Goal: Task Accomplishment & Management: Use online tool/utility

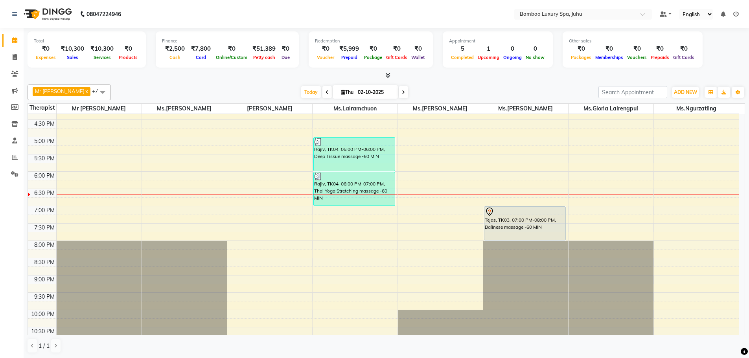
scroll to position [263, 0]
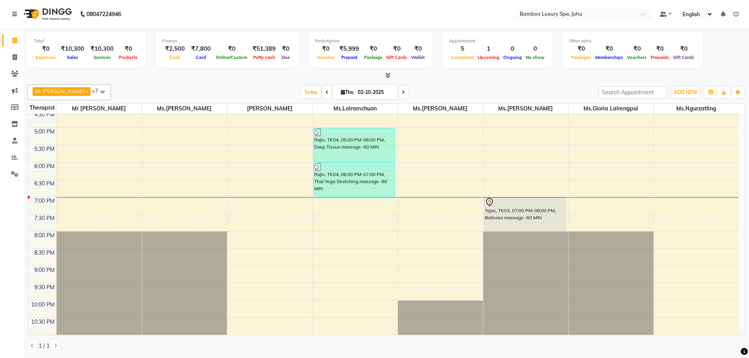
click at [326, 89] on span at bounding box center [326, 92] width 9 height 12
type input "01-10-2025"
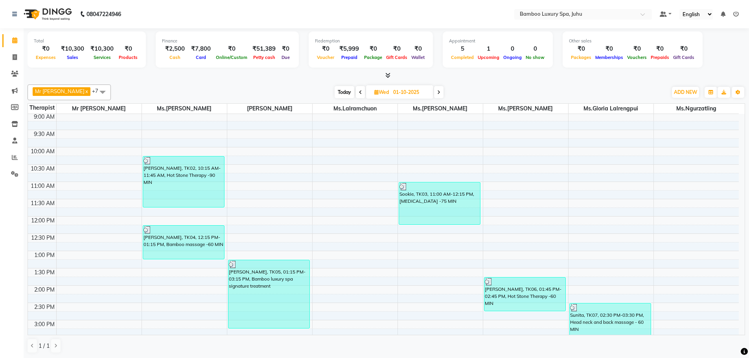
scroll to position [0, 0]
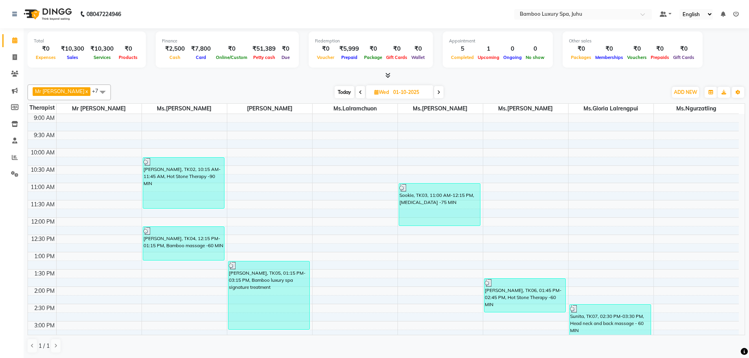
click at [400, 93] on input "01-10-2025" at bounding box center [410, 92] width 39 height 12
select select "10"
select select "2025"
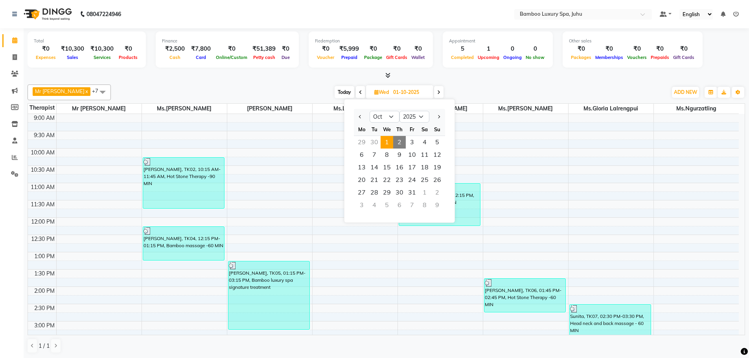
click at [381, 91] on span "Wed" at bounding box center [381, 92] width 18 height 6
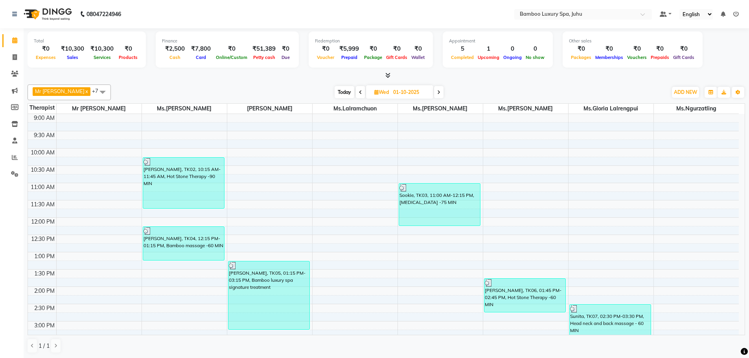
click at [385, 91] on span "Wed" at bounding box center [381, 92] width 18 height 6
select select "10"
select select "2025"
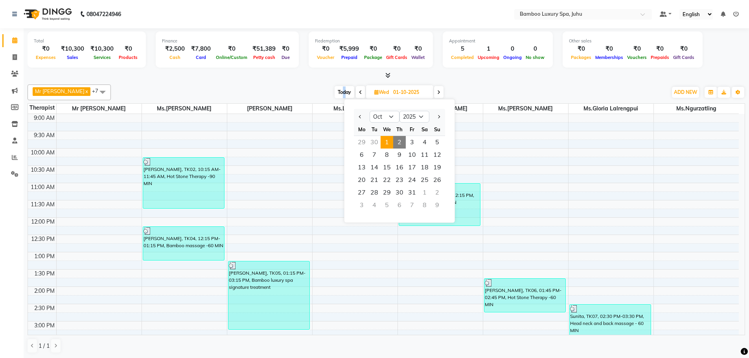
click at [347, 92] on span "Today" at bounding box center [344, 92] width 20 height 12
type input "02-10-2025"
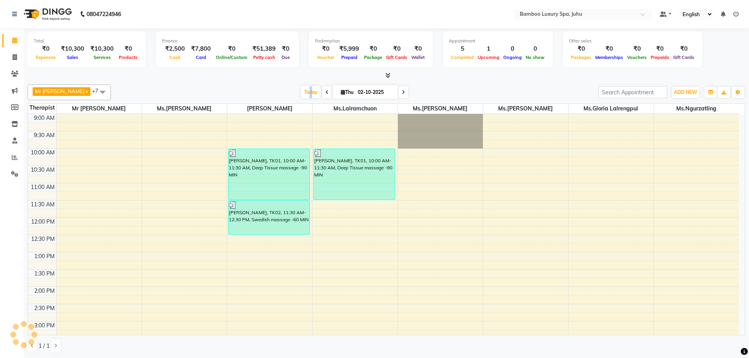
scroll to position [263, 0]
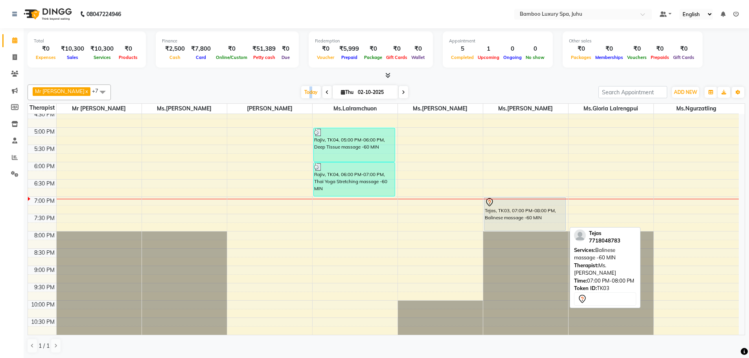
click at [538, 224] on div "Tejas, TK03, 07:00 PM-08:00 PM, Balinese massage -60 MIN" at bounding box center [524, 213] width 81 height 33
select select "7"
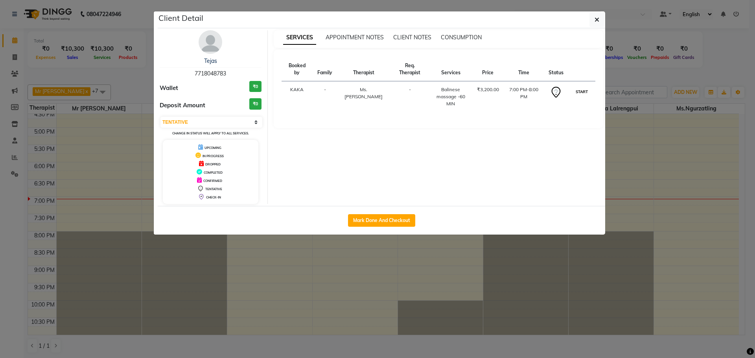
click at [582, 92] on button "START" at bounding box center [581, 92] width 16 height 10
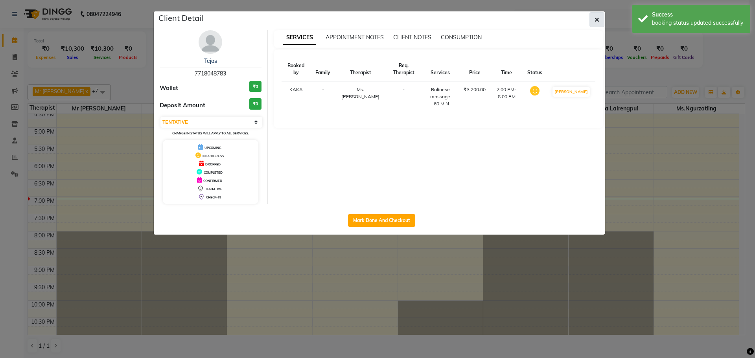
click at [598, 18] on icon "button" at bounding box center [596, 20] width 5 height 6
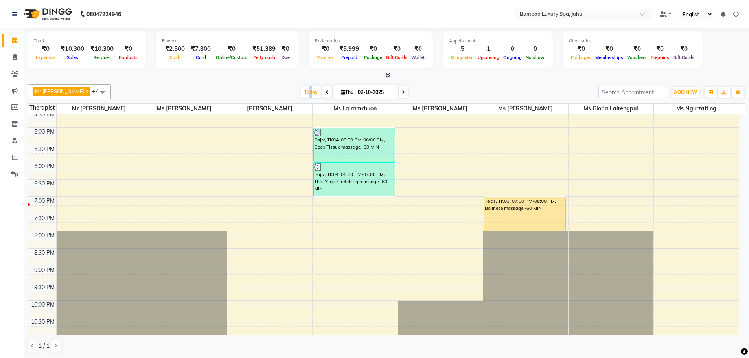
scroll to position [0, 0]
